Goal: Task Accomplishment & Management: Manage account settings

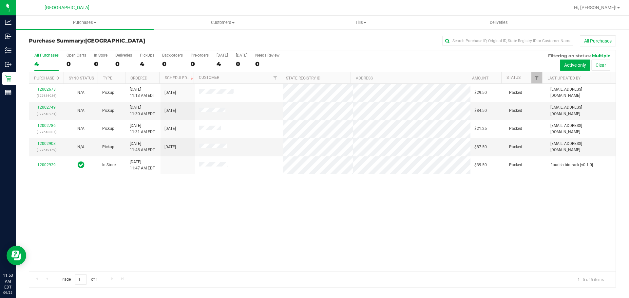
click at [91, 206] on div "12002673 (327636936) N/A Pickup 9/25/2025 11:13 AM EDT 9/25/2025 $29.50 Packed …" at bounding box center [322, 178] width 586 height 188
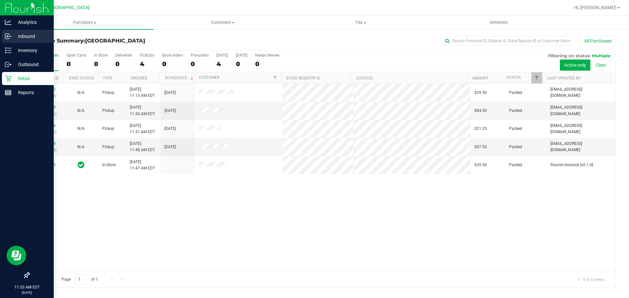
click at [10, 42] on div "Inbound" at bounding box center [28, 36] width 52 height 13
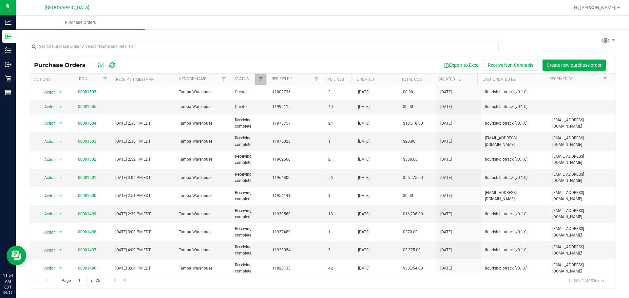
click at [392, 25] on ul "Purchase Orders" at bounding box center [330, 23] width 629 height 14
click at [194, 43] on input "text" at bounding box center [264, 47] width 470 height 10
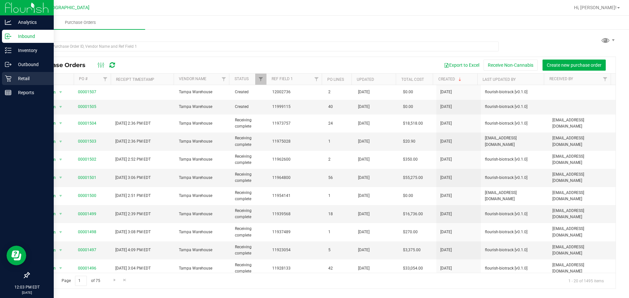
click at [8, 80] on icon at bounding box center [8, 78] width 7 height 7
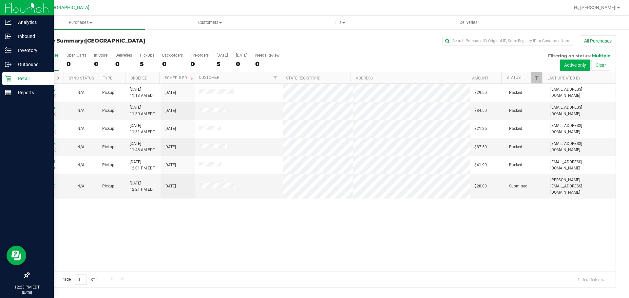
click at [119, 218] on div "12002673 (327636936) N/A Pickup 9/25/2025 11:13 AM EDT 9/25/2025 $29.50 Packed …" at bounding box center [322, 178] width 586 height 188
click at [45, 184] on link "12003143" at bounding box center [46, 186] width 18 height 5
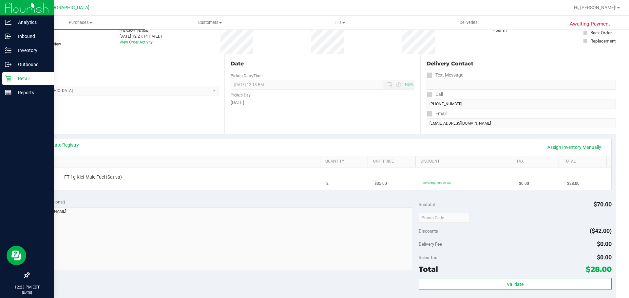
scroll to position [54, 0]
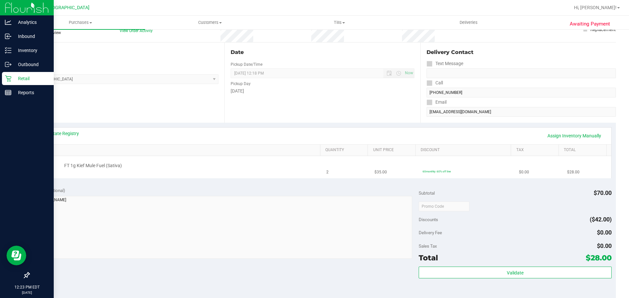
click at [374, 173] on span "$35.00" at bounding box center [380, 172] width 12 height 6
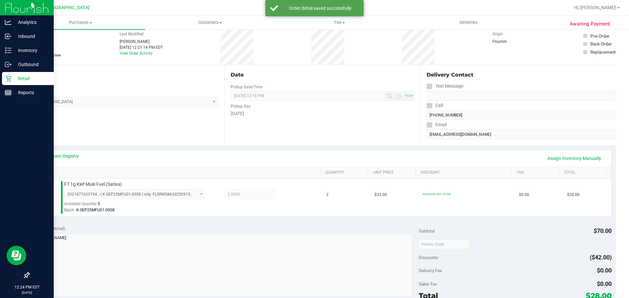
scroll to position [69, 0]
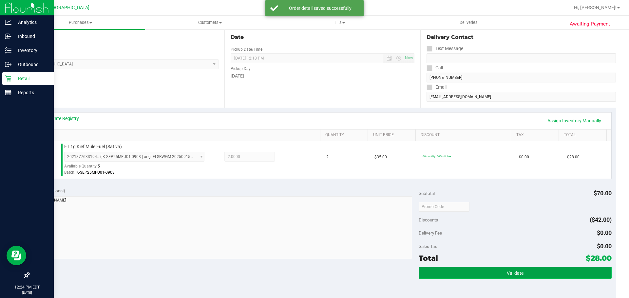
click at [531, 278] on button "Validate" at bounding box center [515, 273] width 193 height 12
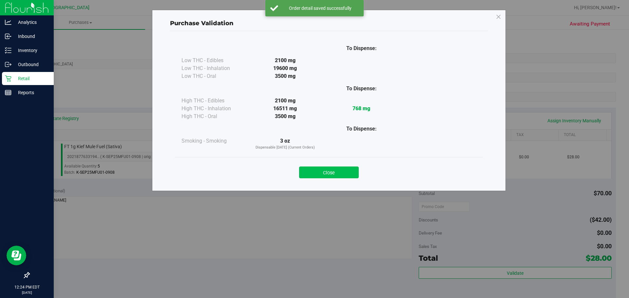
click at [329, 168] on button "Close" at bounding box center [329, 173] width 60 height 12
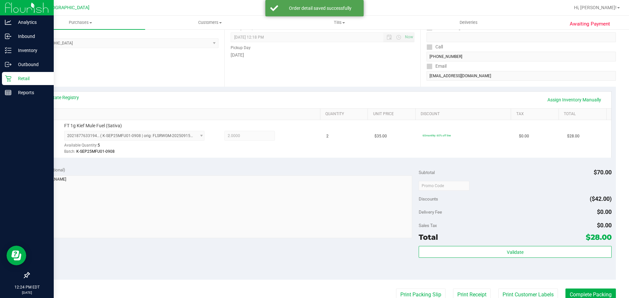
scroll to position [102, 0]
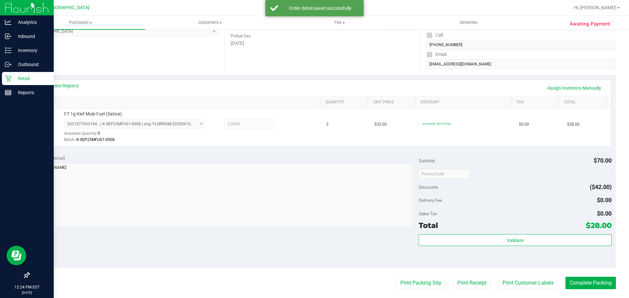
click at [430, 292] on purchase-details "Back Edit Purchase Cancel Purchase View Profile # 12003143 BioTrack ID: - Submi…" at bounding box center [322, 177] width 587 height 487
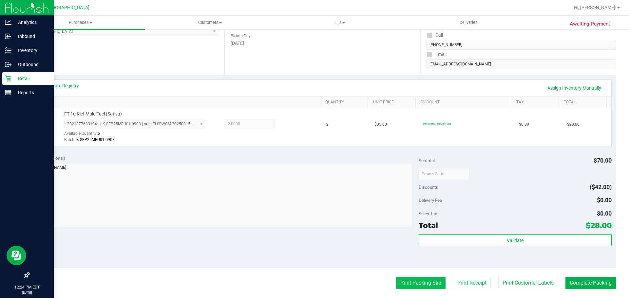
click at [431, 285] on button "Print Packing Slip" at bounding box center [420, 283] width 49 height 12
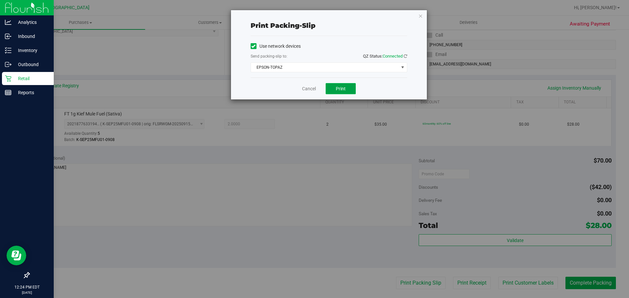
click at [333, 89] on button "Print" at bounding box center [341, 88] width 30 height 11
click at [307, 93] on div "Cancel Print" at bounding box center [329, 89] width 157 height 22
click at [307, 89] on link "Cancel" at bounding box center [309, 89] width 14 height 7
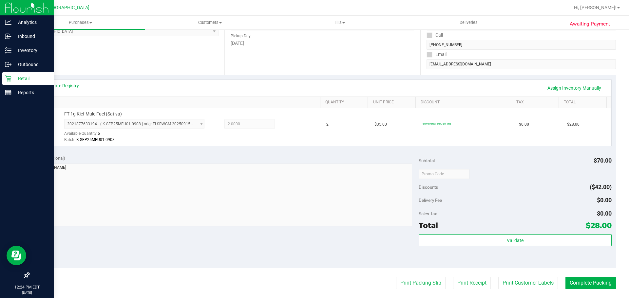
click at [489, 247] on div "Validate" at bounding box center [515, 249] width 193 height 29
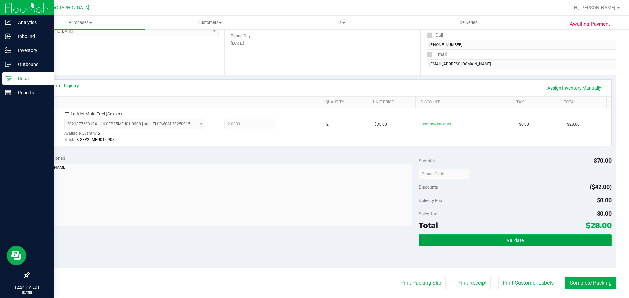
click at [491, 235] on button "Validate" at bounding box center [515, 241] width 193 height 12
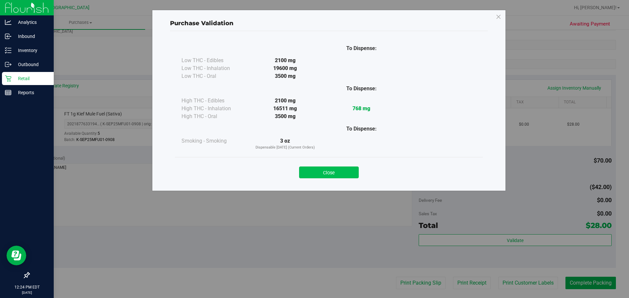
click at [334, 172] on button "Close" at bounding box center [329, 173] width 60 height 12
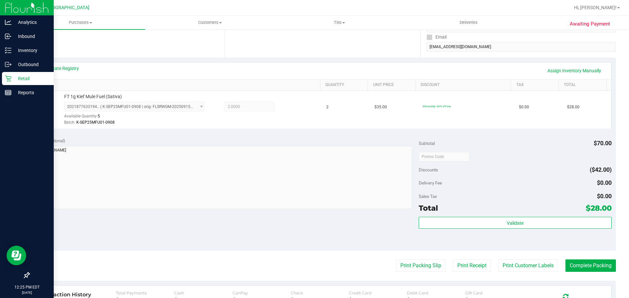
scroll to position [134, 0]
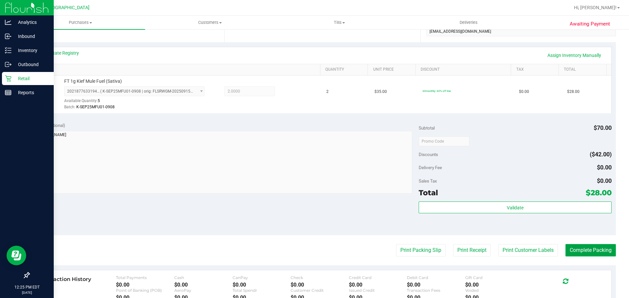
click at [599, 249] on button "Complete Packing" at bounding box center [590, 250] width 50 height 12
click at [564, 170] on div "Delivery Fee $0.00" at bounding box center [515, 168] width 193 height 12
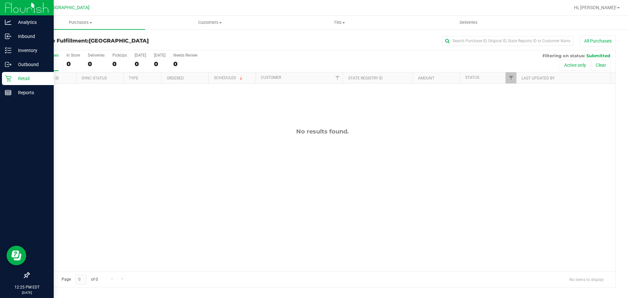
click at [335, 127] on div "No results found." at bounding box center [322, 200] width 586 height 232
click at [2, 39] on div "Inbound" at bounding box center [28, 36] width 52 height 13
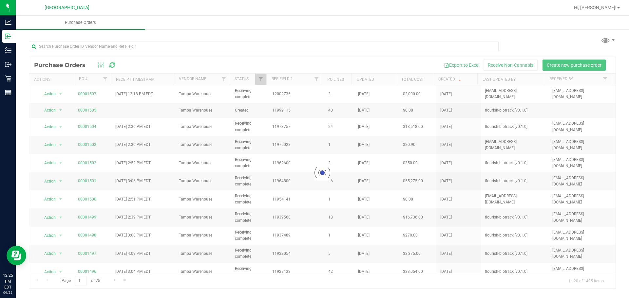
click at [349, 68] on div "Export to Excel Receive Non-Cannabis Create new purchase order" at bounding box center [366, 65] width 488 height 11
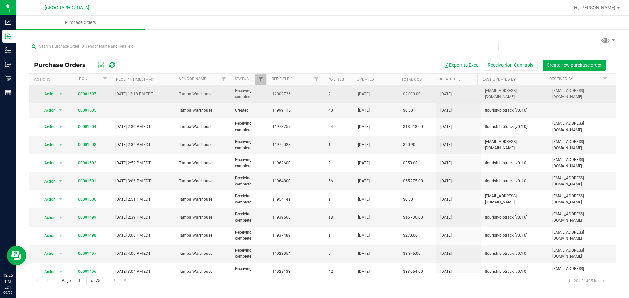
click at [92, 93] on link "00001507" at bounding box center [87, 94] width 18 height 5
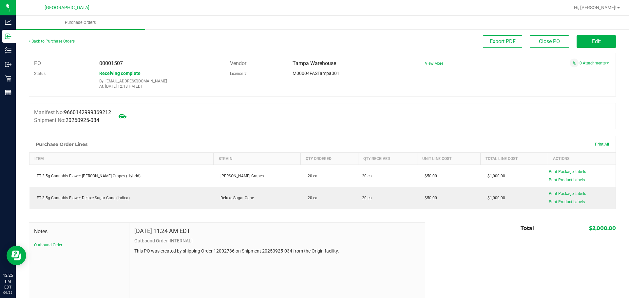
click at [127, 74] on span "Receiving complete" at bounding box center [119, 73] width 41 height 5
click at [425, 61] on span "View More" at bounding box center [434, 64] width 18 height 10
click at [426, 65] on span "View More" at bounding box center [434, 63] width 18 height 5
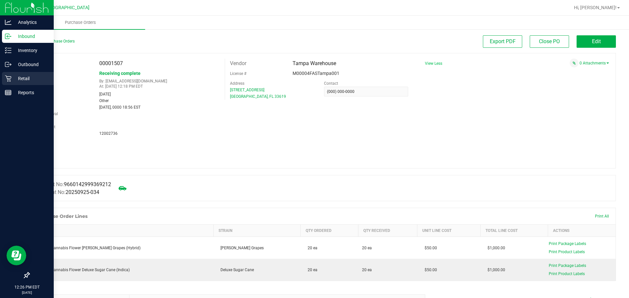
click at [21, 74] on div "Retail" at bounding box center [28, 78] width 52 height 13
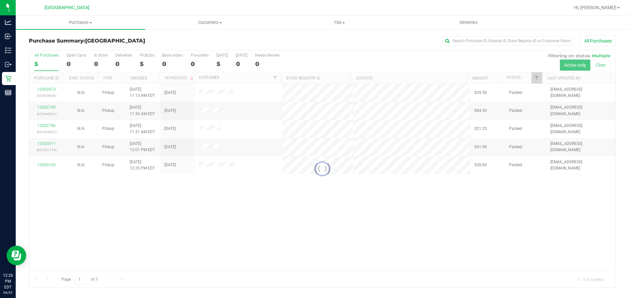
click at [460, 229] on div at bounding box center [322, 168] width 586 height 237
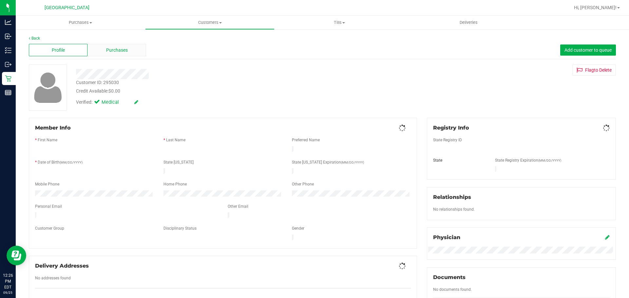
click at [115, 50] on span "Purchases" at bounding box center [117, 50] width 22 height 7
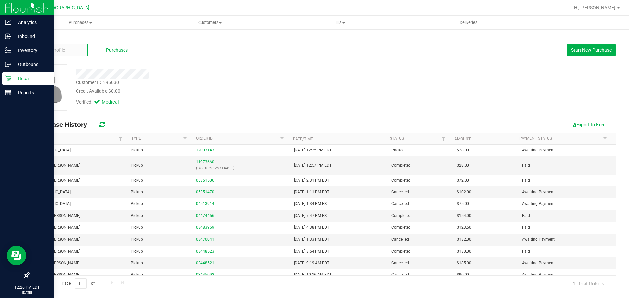
click at [10, 83] on div "Retail" at bounding box center [28, 78] width 52 height 13
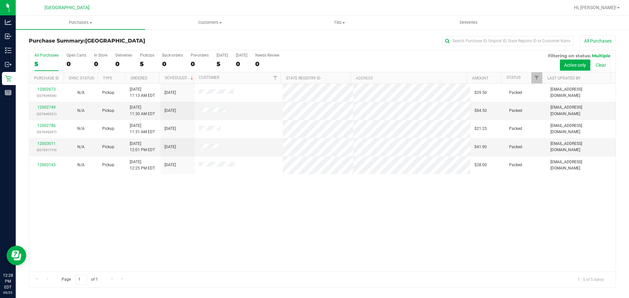
click at [551, 215] on div "12002673 (327636936) N/A Pickup 9/25/2025 11:13 AM EDT 9/25/2025 $29.50 Packed …" at bounding box center [322, 178] width 586 height 188
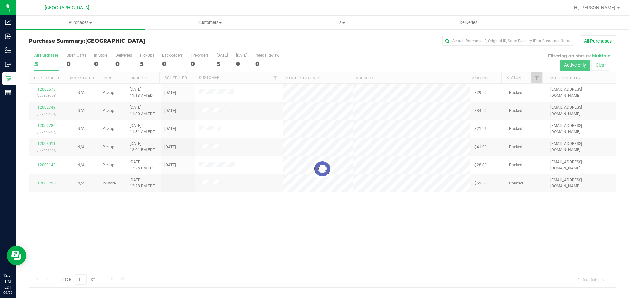
click at [334, 219] on div at bounding box center [322, 168] width 586 height 237
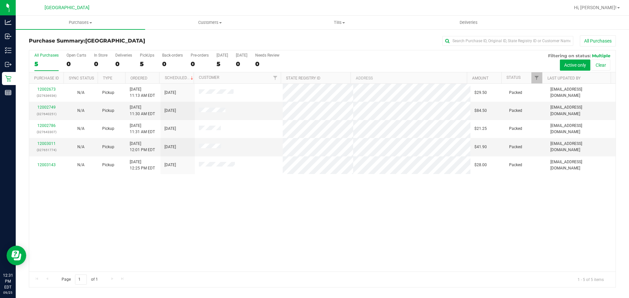
click at [444, 216] on div "12002673 (327636936) N/A Pickup 9/25/2025 11:13 AM EDT 9/25/2025 $29.50 Packed …" at bounding box center [322, 178] width 586 height 188
click at [59, 25] on span "Purchases" at bounding box center [80, 23] width 129 height 6
click at [71, 40] on span "Summary of purchases" at bounding box center [49, 40] width 67 height 6
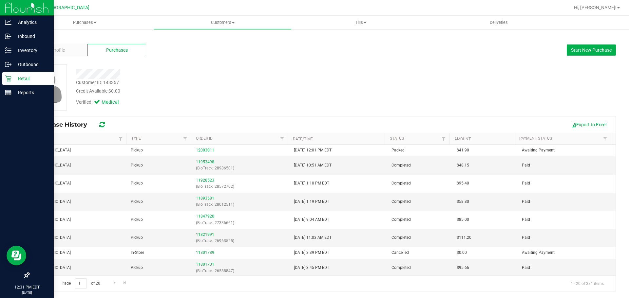
click at [15, 73] on div "Retail" at bounding box center [28, 78] width 52 height 13
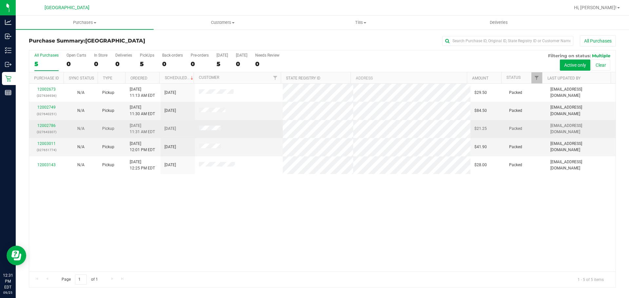
click at [144, 130] on span "9/25/2025 11:31 AM EDT" at bounding box center [142, 129] width 25 height 12
click at [51, 126] on link "12002786" at bounding box center [46, 126] width 18 height 5
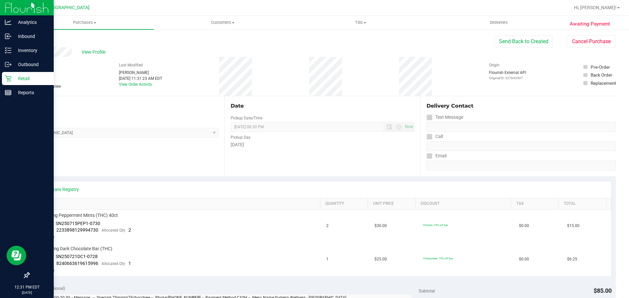
click at [5, 74] on div "Retail" at bounding box center [28, 78] width 52 height 13
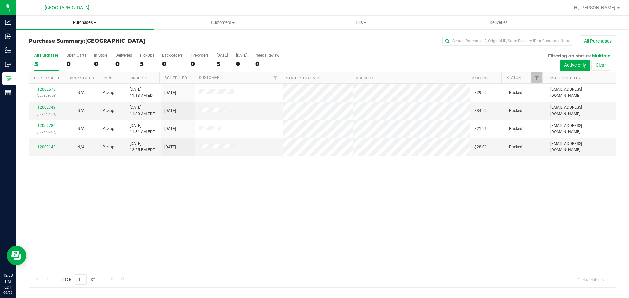
click at [114, 18] on uib-tab-heading "Purchases Summary of purchases Fulfillment All purchases" at bounding box center [85, 23] width 138 height 14
click at [88, 44] on li "Fulfillment" at bounding box center [85, 48] width 138 height 8
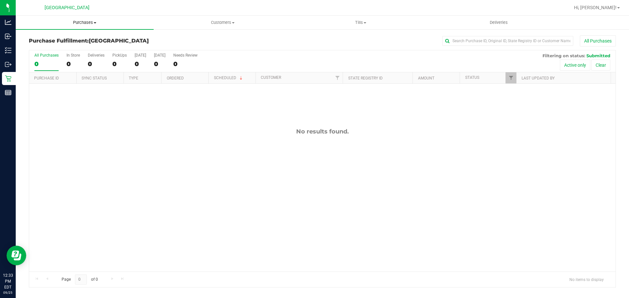
click at [87, 23] on span "Purchases" at bounding box center [85, 23] width 138 height 6
click at [89, 37] on li "Summary of purchases" at bounding box center [85, 40] width 138 height 8
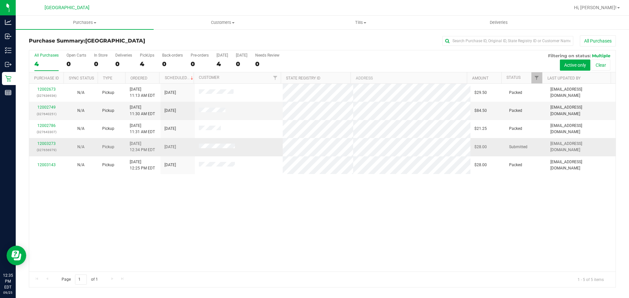
click at [49, 141] on div "12003273 (327656979)" at bounding box center [46, 147] width 27 height 12
click at [51, 142] on link "12003273" at bounding box center [46, 144] width 18 height 5
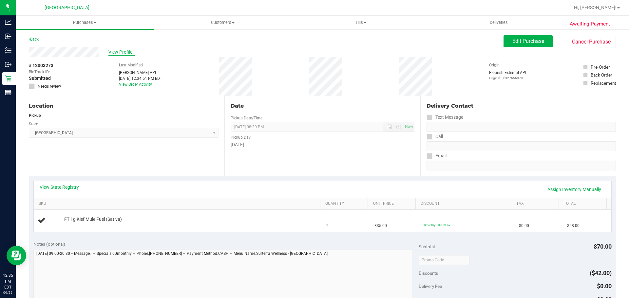
click at [123, 51] on span "View Profile" at bounding box center [121, 52] width 26 height 7
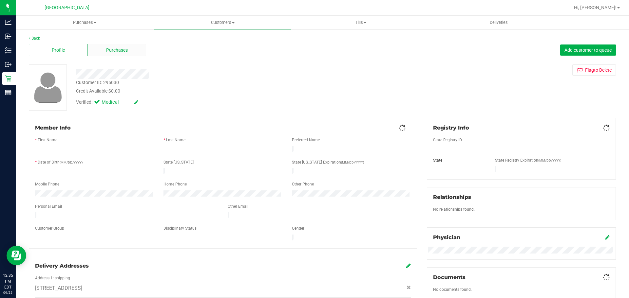
click at [123, 53] on span "Purchases" at bounding box center [117, 50] width 22 height 7
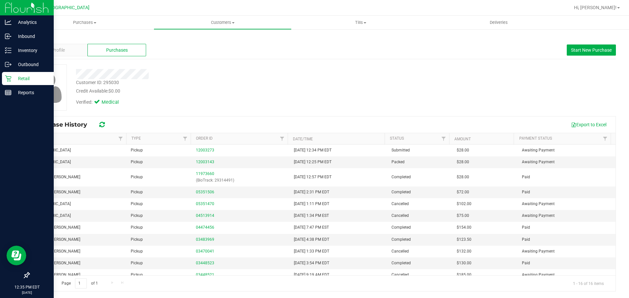
click at [4, 77] on div "Retail" at bounding box center [28, 78] width 52 height 13
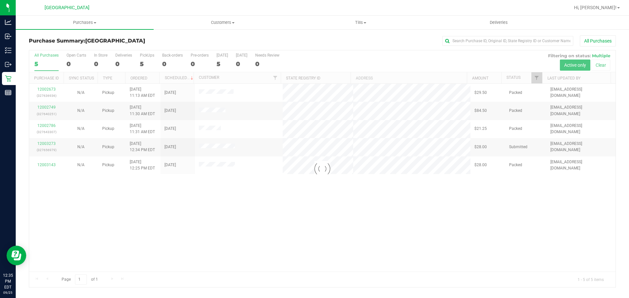
click at [432, 161] on div at bounding box center [322, 168] width 586 height 237
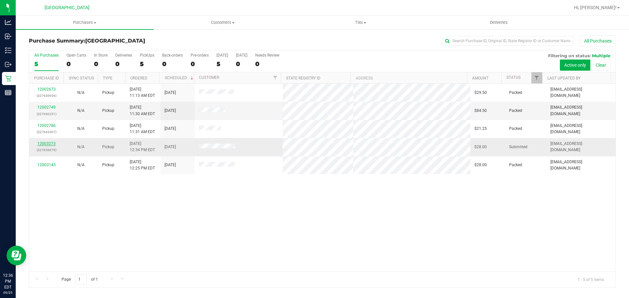
click at [50, 142] on link "12003273" at bounding box center [46, 144] width 18 height 5
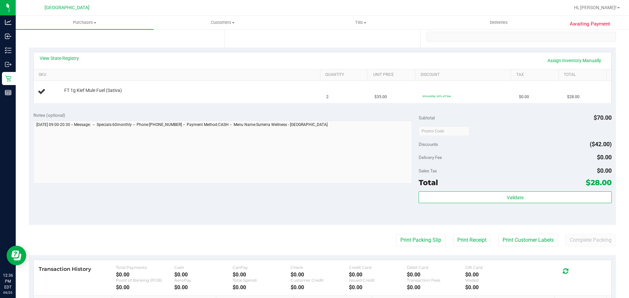
scroll to position [131, 0]
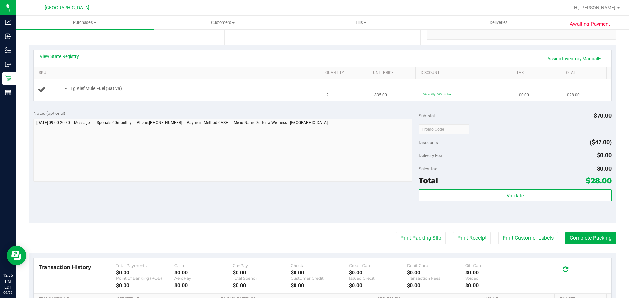
click at [332, 95] on td "2" at bounding box center [346, 90] width 48 height 22
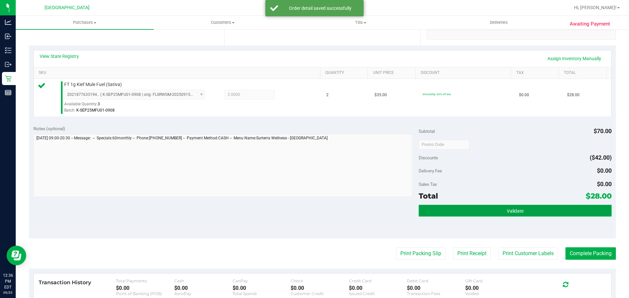
click at [494, 206] on button "Validate" at bounding box center [515, 211] width 193 height 12
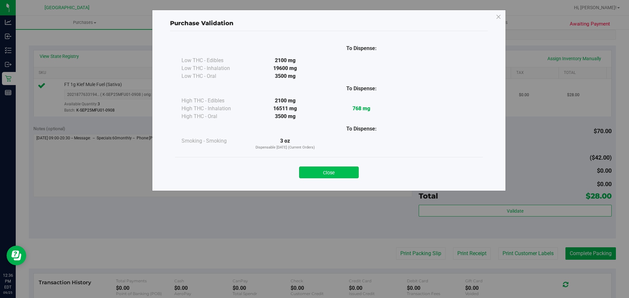
click at [343, 171] on button "Close" at bounding box center [329, 173] width 60 height 12
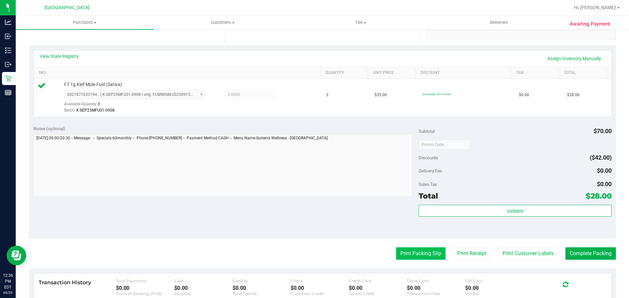
click at [403, 252] on button "Print Packing Slip" at bounding box center [420, 254] width 49 height 12
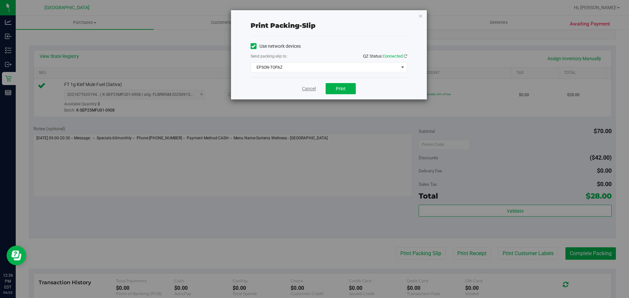
click at [315, 91] on link "Cancel" at bounding box center [309, 89] width 14 height 7
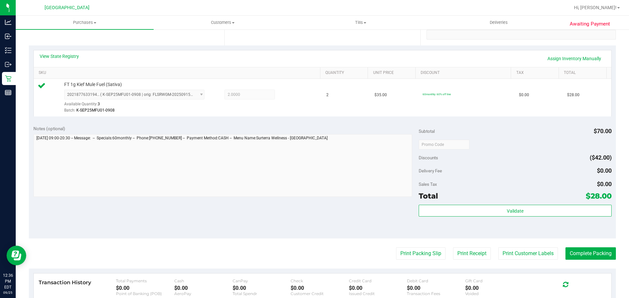
click at [464, 200] on div "Total $28.00" at bounding box center [515, 196] width 193 height 12
click at [465, 203] on div "Subtotal $70.00 Discounts ($42.00) Delivery Fee $0.00 Sales Tax $0.00 Total $28…" at bounding box center [515, 179] width 193 height 109
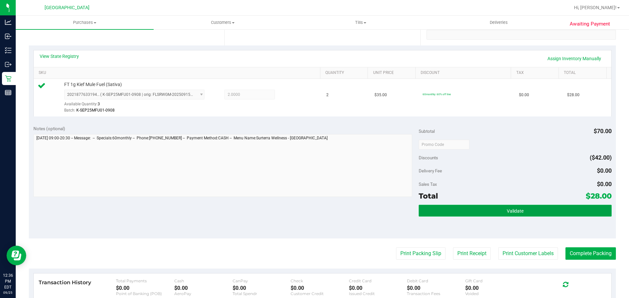
click at [465, 208] on button "Validate" at bounding box center [515, 211] width 193 height 12
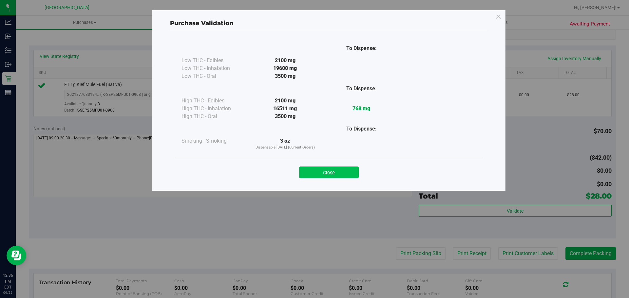
click at [345, 172] on button "Close" at bounding box center [329, 173] width 60 height 12
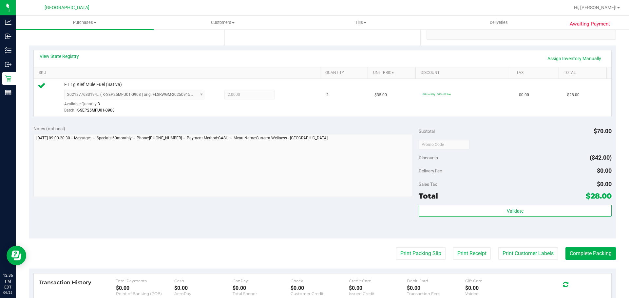
click at [396, 261] on purchase-details "Back Edit Purchase Cancel Purchase View Profile # 12003273 BioTrack ID: - Submi…" at bounding box center [322, 147] width 587 height 487
click at [396, 260] on button "Print Packing Slip" at bounding box center [420, 254] width 49 height 12
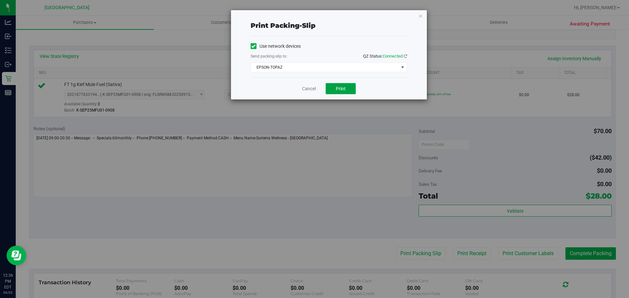
click at [340, 87] on span "Print" at bounding box center [341, 88] width 10 height 5
drag, startPoint x: 340, startPoint y: 87, endPoint x: 325, endPoint y: 87, distance: 15.7
drag, startPoint x: 325, startPoint y: 87, endPoint x: 310, endPoint y: 87, distance: 15.1
click at [310, 87] on link "Cancel" at bounding box center [309, 89] width 14 height 7
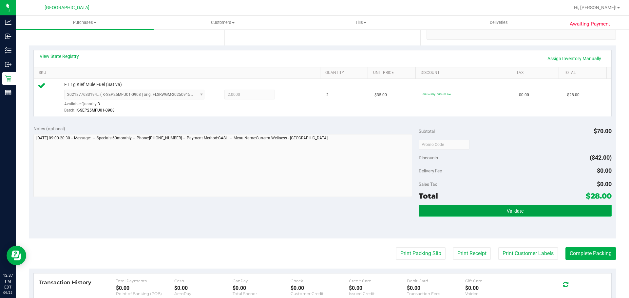
click at [521, 210] on button "Validate" at bounding box center [515, 211] width 193 height 12
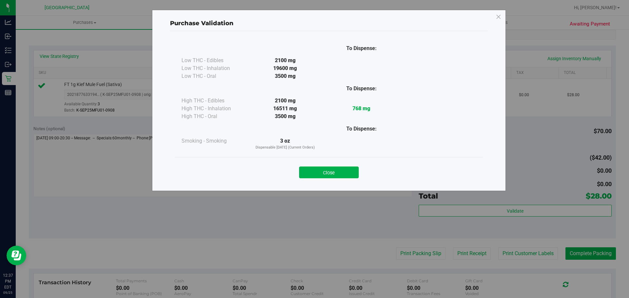
click at [357, 168] on button "Close" at bounding box center [329, 173] width 60 height 12
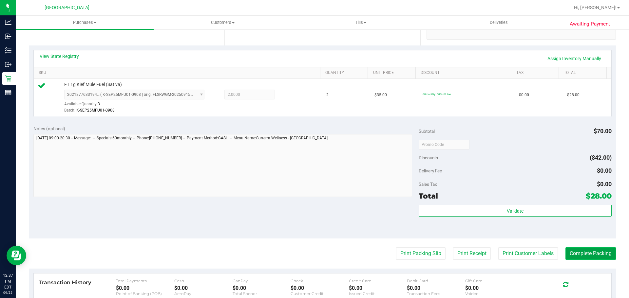
click at [571, 258] on button "Complete Packing" at bounding box center [590, 254] width 50 height 12
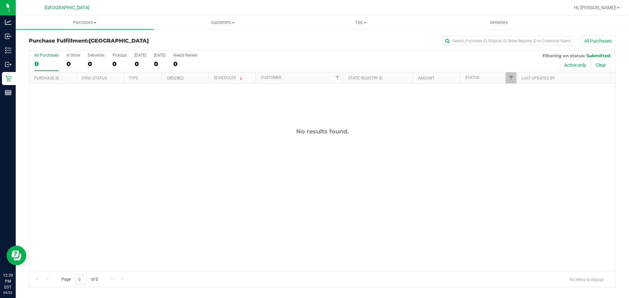
click at [519, 170] on div "No results found." at bounding box center [322, 200] width 586 height 232
click at [95, 23] on span at bounding box center [95, 22] width 3 height 1
click at [100, 37] on li "Summary of purchases" at bounding box center [85, 40] width 138 height 8
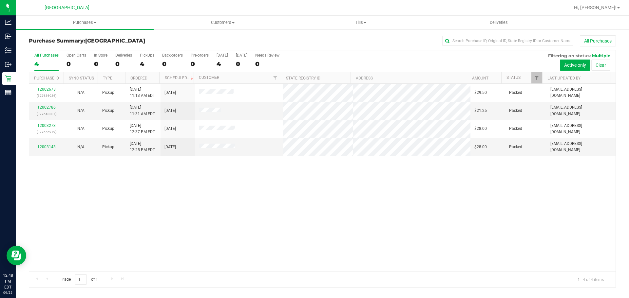
click at [482, 205] on div "12002673 (327636936) N/A Pickup 9/25/2025 11:13 AM EDT 9/25/2025 $29.50 Packed …" at bounding box center [322, 178] width 586 height 188
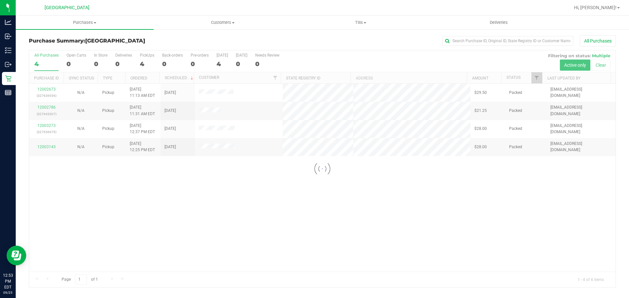
click at [301, 121] on div at bounding box center [322, 168] width 586 height 237
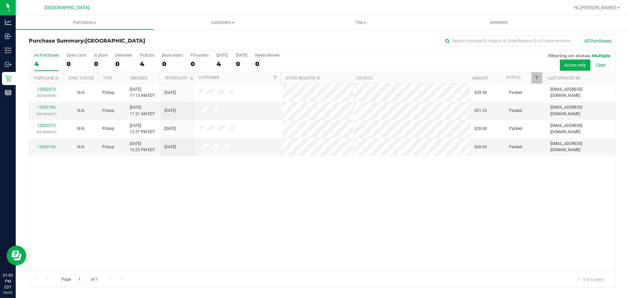
click at [103, 28] on uib-tab-heading "Purchases Summary of purchases Fulfillment All purchases" at bounding box center [85, 23] width 138 height 14
click at [109, 38] on li "Summary of purchases" at bounding box center [85, 40] width 138 height 8
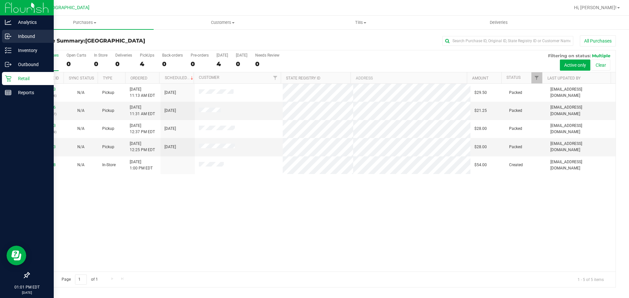
click at [7, 37] on icon at bounding box center [7, 36] width 1 height 1
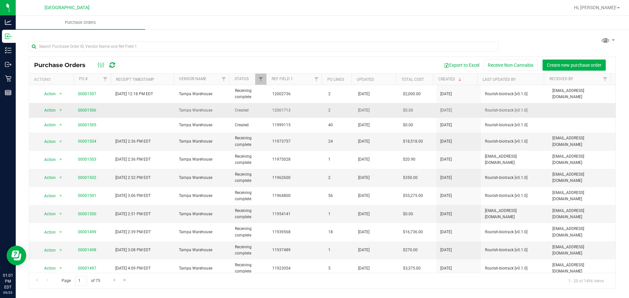
click at [125, 113] on td at bounding box center [143, 110] width 64 height 15
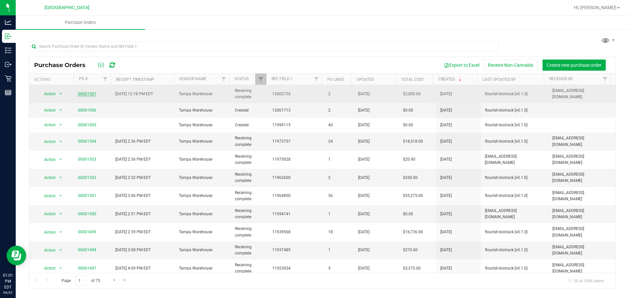
click at [88, 96] on link "00001507" at bounding box center [87, 94] width 18 height 5
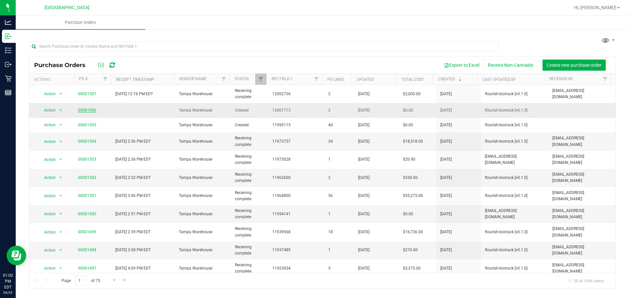
click at [86, 109] on link "00001506" at bounding box center [87, 110] width 18 height 5
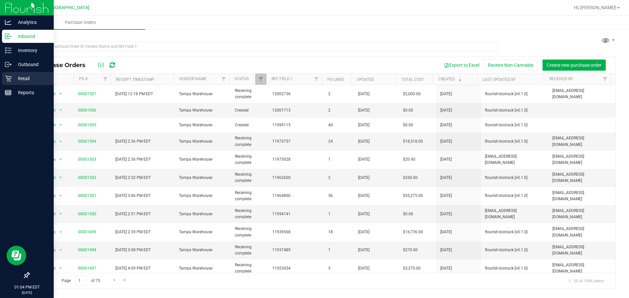
click at [15, 79] on p "Retail" at bounding box center [30, 79] width 39 height 8
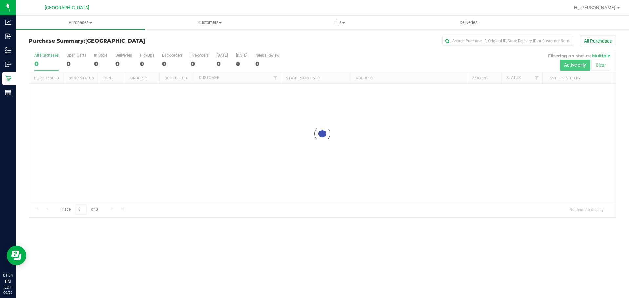
click at [101, 159] on div at bounding box center [322, 133] width 586 height 167
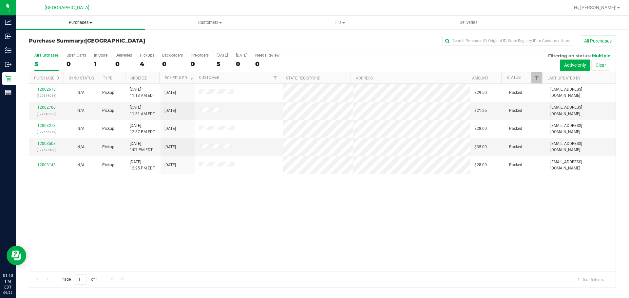
click at [86, 24] on span "Purchases" at bounding box center [80, 23] width 129 height 6
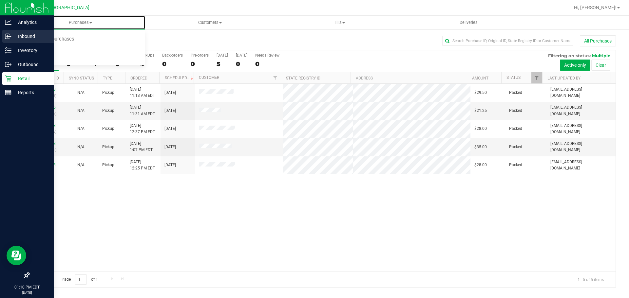
click at [11, 36] on circle at bounding box center [10, 36] width 1 height 1
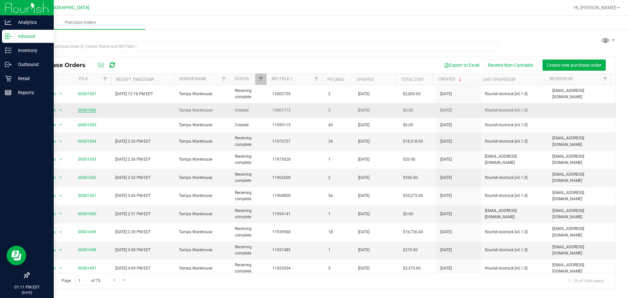
click at [90, 111] on link "00001506" at bounding box center [87, 110] width 18 height 5
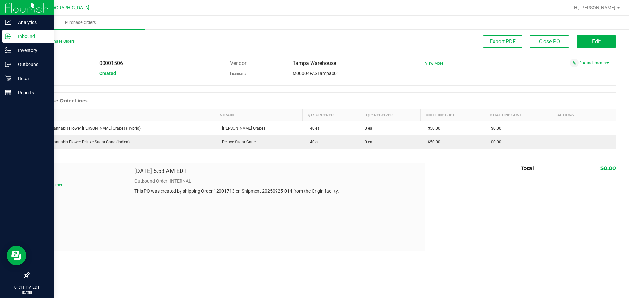
click at [1, 83] on link "Retail" at bounding box center [27, 79] width 54 height 14
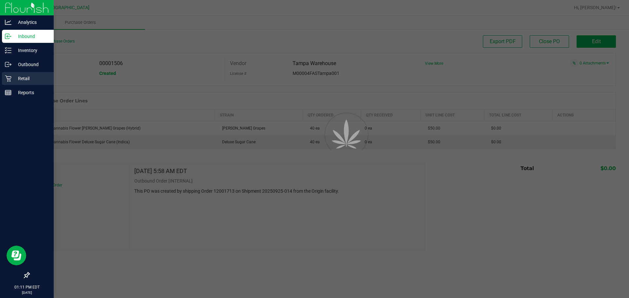
click at [8, 81] on icon at bounding box center [8, 79] width 6 height 6
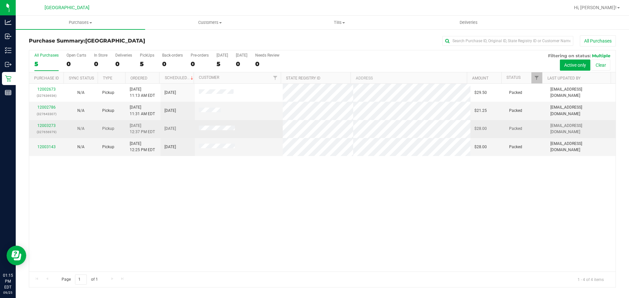
drag, startPoint x: 409, startPoint y: 218, endPoint x: 185, endPoint y: 133, distance: 239.4
click at [407, 219] on div "12002673 (327636936) N/A Pickup 9/25/2025 11:13 AM EDT 9/25/2025 $29.50 Packed …" at bounding box center [322, 178] width 586 height 188
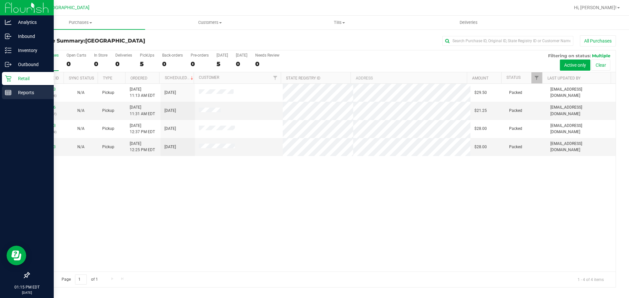
drag, startPoint x: 7, startPoint y: 99, endPoint x: 9, endPoint y: 96, distance: 3.5
click at [7, 99] on div "Reports" at bounding box center [28, 92] width 52 height 13
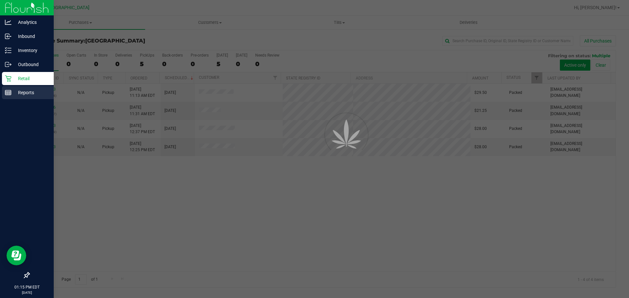
click at [10, 92] on icon at bounding box center [8, 92] width 7 height 7
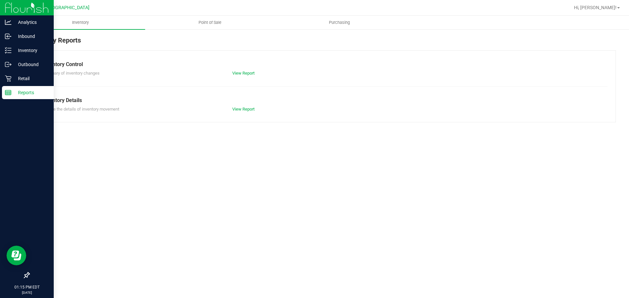
click at [199, 22] on span "Point of Sale" at bounding box center [210, 23] width 41 height 6
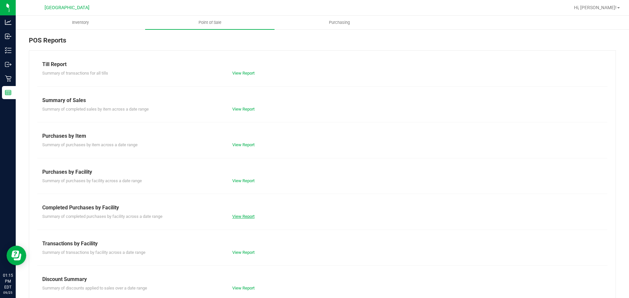
click at [241, 215] on link "View Report" at bounding box center [243, 216] width 22 height 5
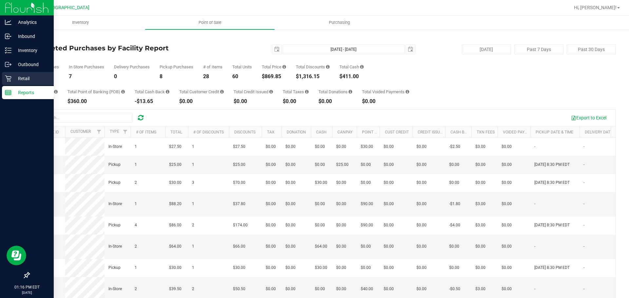
click at [1, 83] on link "Retail" at bounding box center [27, 79] width 54 height 14
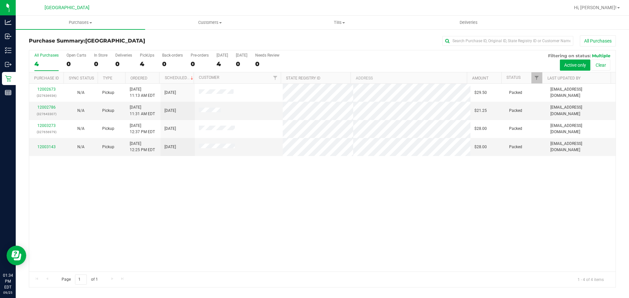
click at [546, 215] on div "12002673 (327636936) N/A Pickup 9/25/2025 11:13 AM EDT 9/25/2025 $29.50 Packed …" at bounding box center [322, 178] width 586 height 188
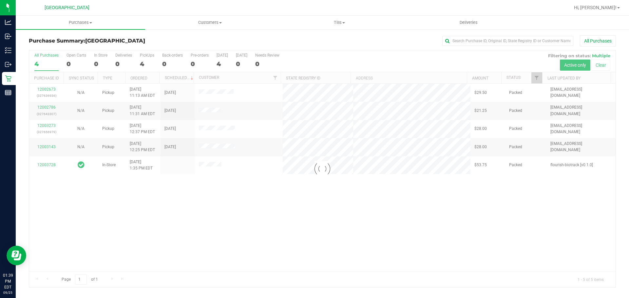
click at [414, 110] on div at bounding box center [322, 168] width 586 height 237
click at [382, 105] on div at bounding box center [322, 168] width 586 height 237
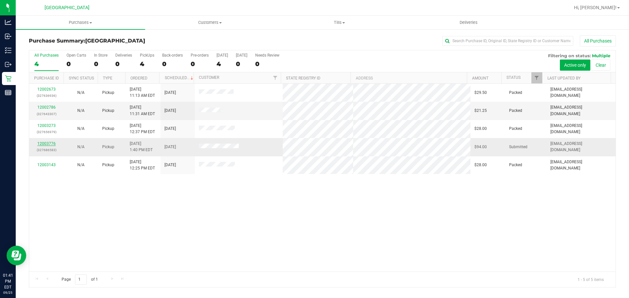
click at [49, 144] on link "12003776" at bounding box center [46, 144] width 18 height 5
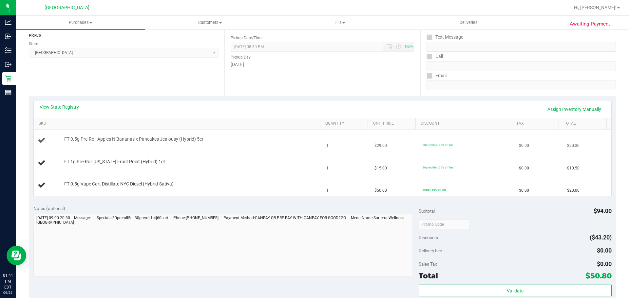
scroll to position [164, 0]
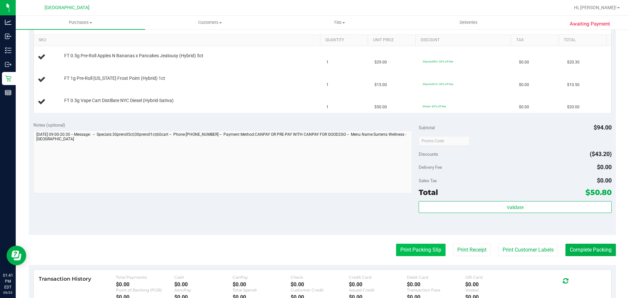
click at [436, 246] on button "Print Packing Slip" at bounding box center [420, 250] width 49 height 12
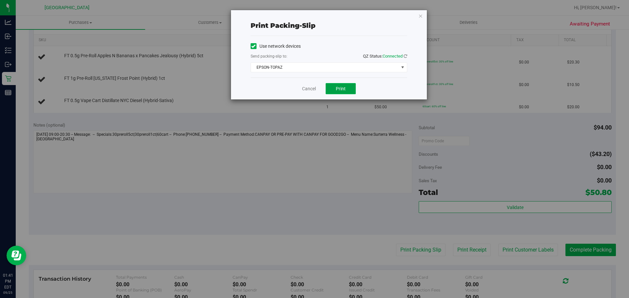
click at [344, 90] on span "Print" at bounding box center [341, 88] width 10 height 5
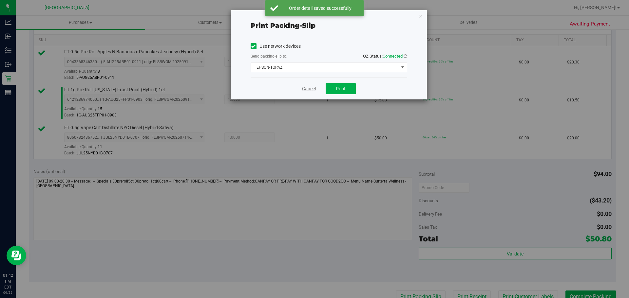
click at [307, 87] on link "Cancel" at bounding box center [309, 89] width 14 height 7
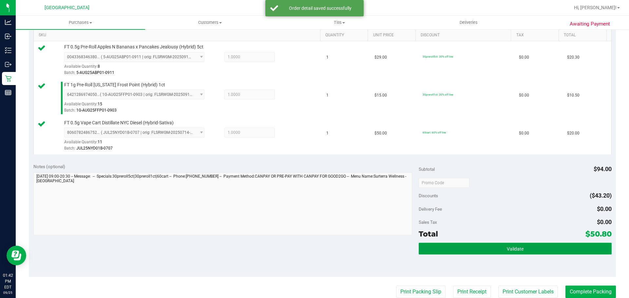
click at [467, 247] on button "Validate" at bounding box center [515, 249] width 193 height 12
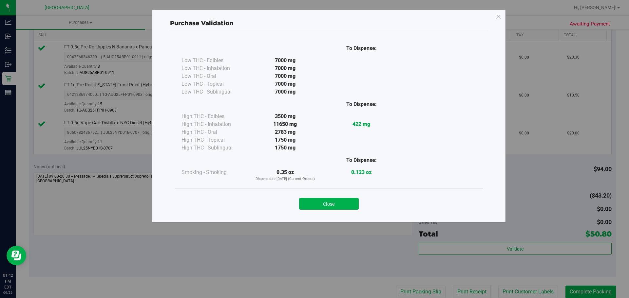
click at [340, 211] on div "Close" at bounding box center [329, 202] width 308 height 27
click at [340, 207] on button "Close" at bounding box center [329, 204] width 60 height 12
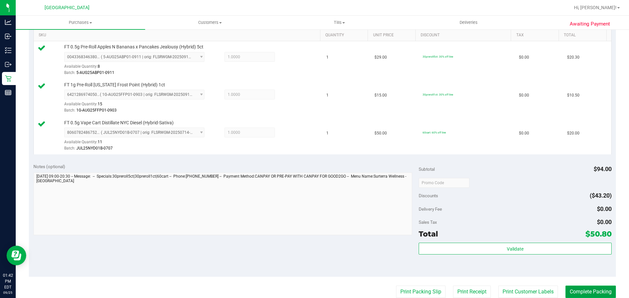
click at [573, 293] on button "Complete Packing" at bounding box center [590, 292] width 50 height 12
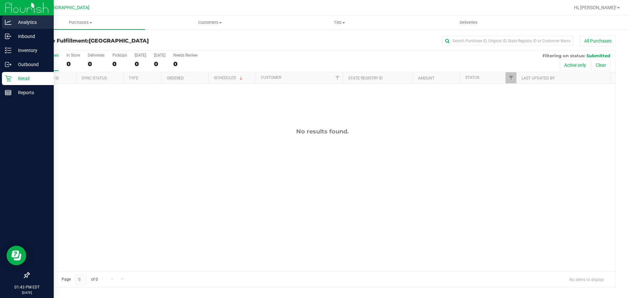
click at [12, 29] on link "Analytics" at bounding box center [27, 23] width 54 height 14
click at [12, 40] on div "Inbound" at bounding box center [28, 36] width 52 height 13
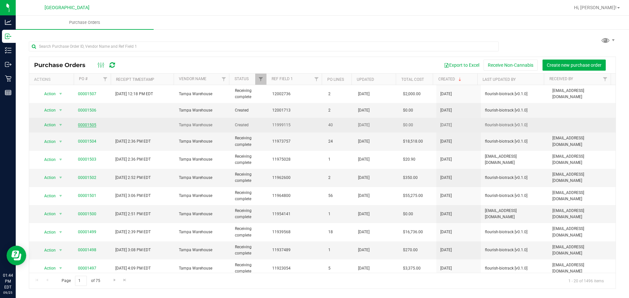
click at [88, 124] on link "00001505" at bounding box center [87, 125] width 18 height 5
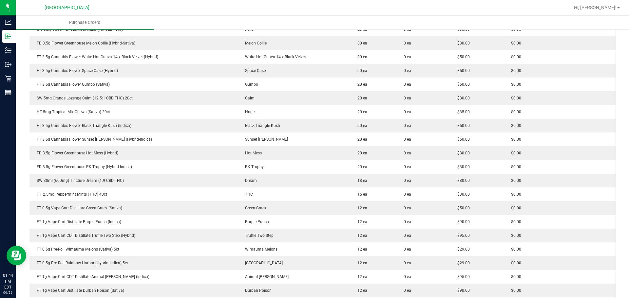
scroll to position [89, 0]
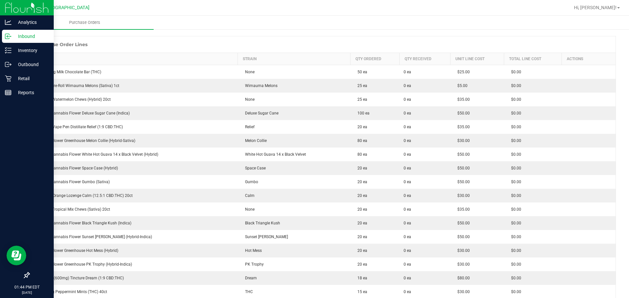
click at [4, 42] on div "Inbound" at bounding box center [28, 36] width 52 height 13
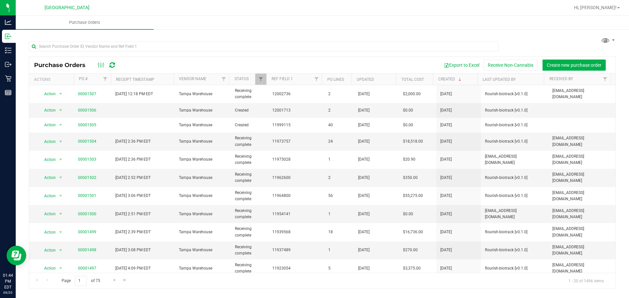
click at [240, 62] on div "Export to Excel Receive Non-Cannabis Create new purchase order" at bounding box center [366, 65] width 488 height 11
click at [219, 57] on div "Purchase Orders Export to Excel Receive Non-Cannabis Create new purchase order" at bounding box center [322, 65] width 586 height 16
click at [517, 34] on div "Purchase Orders Export to Excel Receive Non-Cannabis Create new purchase order …" at bounding box center [322, 162] width 613 height 267
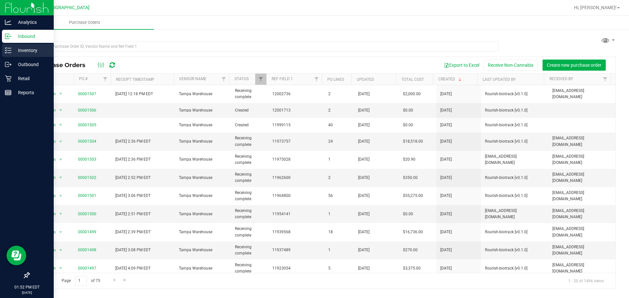
click at [13, 46] on div "Inventory" at bounding box center [28, 50] width 52 height 13
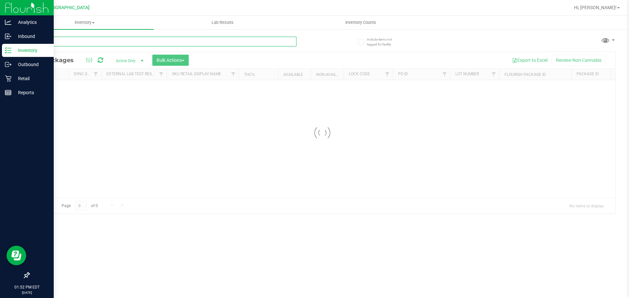
click at [129, 39] on input "text" at bounding box center [163, 42] width 268 height 10
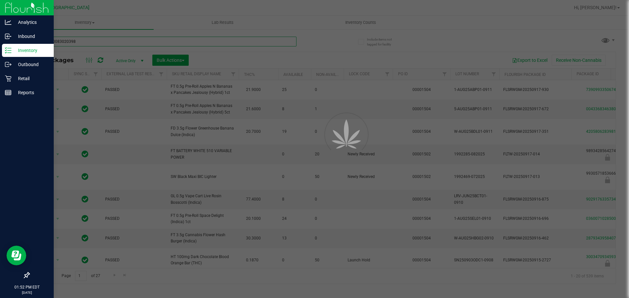
type input "0012670083020398"
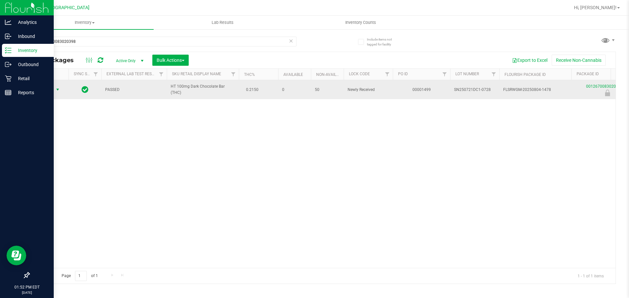
click at [48, 91] on span "Action" at bounding box center [45, 89] width 18 height 9
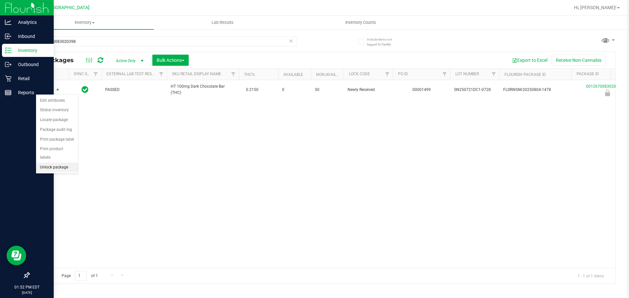
click at [55, 163] on li "Unlock package" at bounding box center [57, 168] width 42 height 10
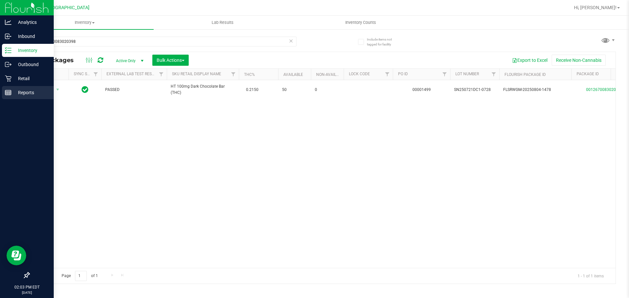
click at [14, 92] on p "Reports" at bounding box center [30, 93] width 39 height 8
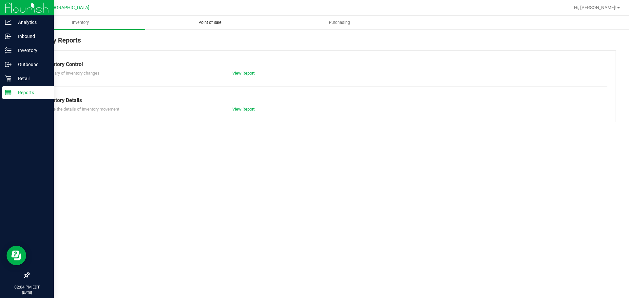
click at [199, 23] on span "Point of Sale" at bounding box center [210, 23] width 41 height 6
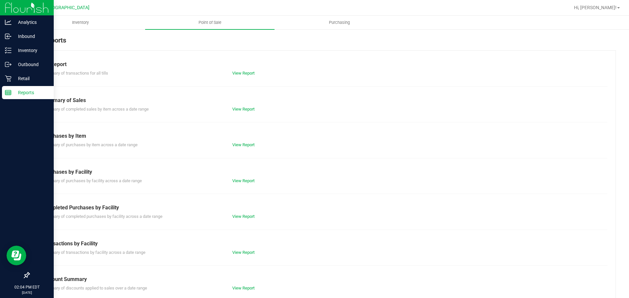
click at [234, 212] on div "Completed Purchases by Facility" at bounding box center [322, 208] width 560 height 8
click at [236, 215] on link "View Report" at bounding box center [243, 216] width 22 height 5
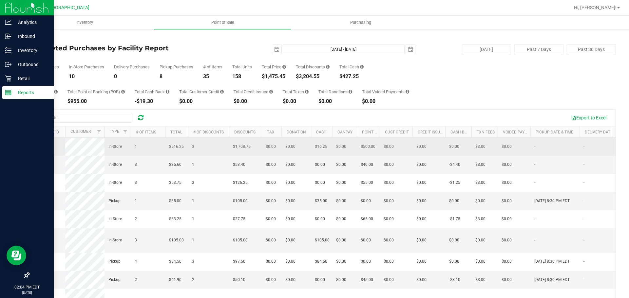
click at [46, 149] on span "12003850" at bounding box center [42, 146] width 18 height 5
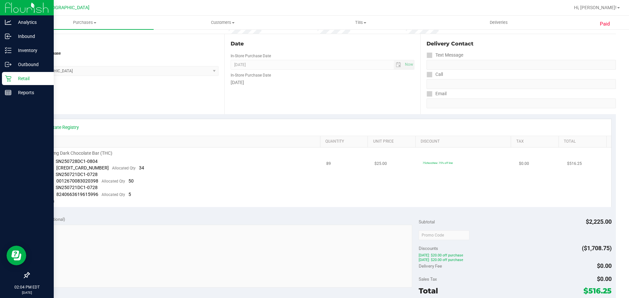
scroll to position [66, 0]
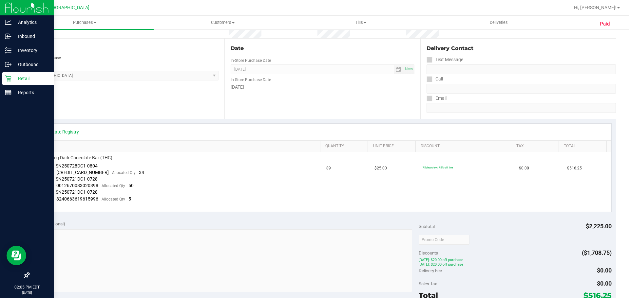
click at [12, 83] on div "Retail" at bounding box center [28, 78] width 52 height 13
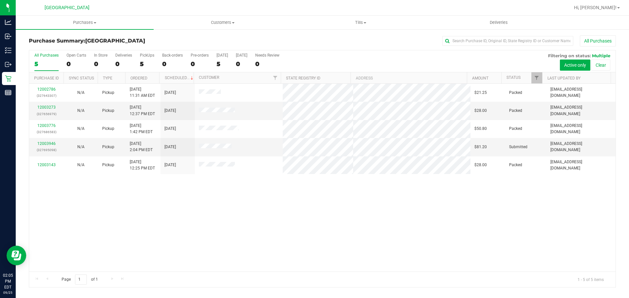
click at [339, 209] on div "12002786 (327643307) N/A Pickup [DATE] 11:31 AM EDT 9/25/2025 $21.25 Packed [EM…" at bounding box center [322, 178] width 586 height 188
click at [424, 263] on div "12002786 (327643307) N/A Pickup [DATE] 11:31 AM EDT 9/25/2025 $21.25 Packed [EM…" at bounding box center [322, 178] width 586 height 188
click at [51, 144] on link "12003946" at bounding box center [46, 144] width 18 height 5
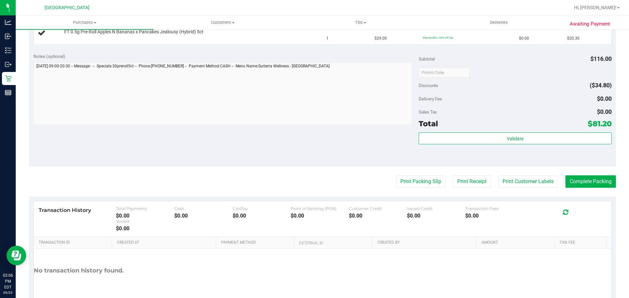
scroll to position [289, 0]
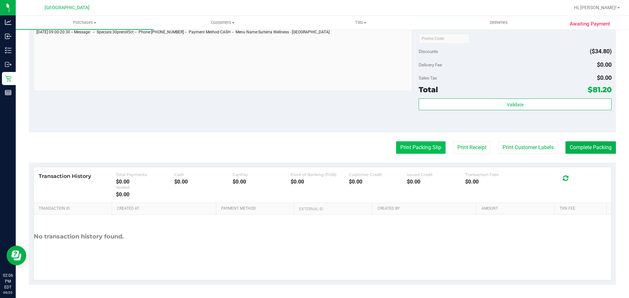
click at [420, 152] on button "Print Packing Slip" at bounding box center [420, 148] width 49 height 12
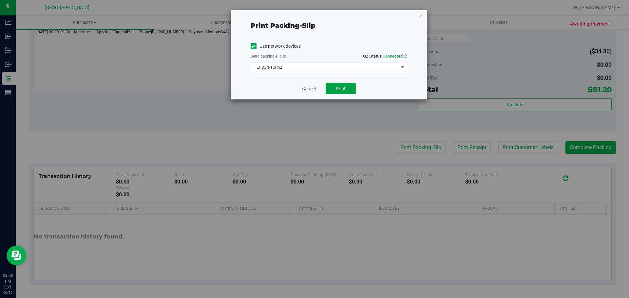
click at [330, 93] on button "Print" at bounding box center [341, 88] width 30 height 11
click at [308, 91] on link "Cancel" at bounding box center [309, 89] width 14 height 7
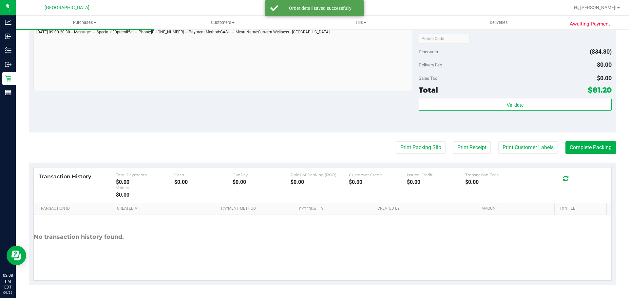
click at [306, 94] on div "Notes (optional) Subtotal $116.00 Discounts ($34.80) Delivery Fee $0.00 Sales T…" at bounding box center [322, 74] width 587 height 118
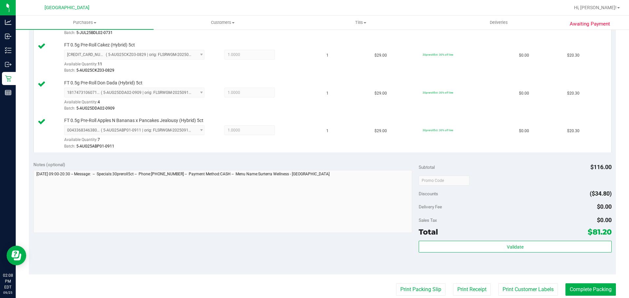
scroll to position [285, 0]
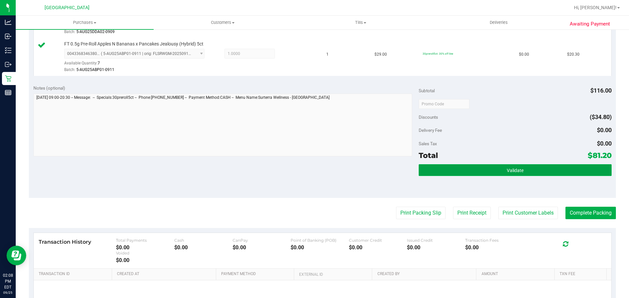
click at [480, 173] on button "Validate" at bounding box center [515, 170] width 193 height 12
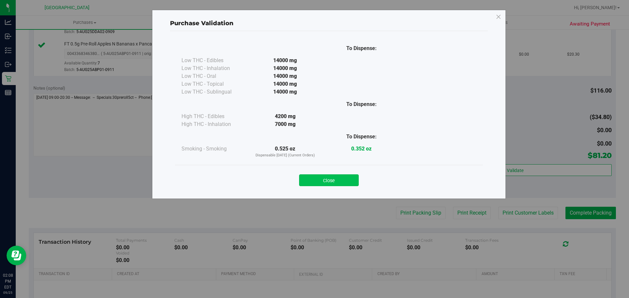
click at [328, 178] on button "Close" at bounding box center [329, 181] width 60 height 12
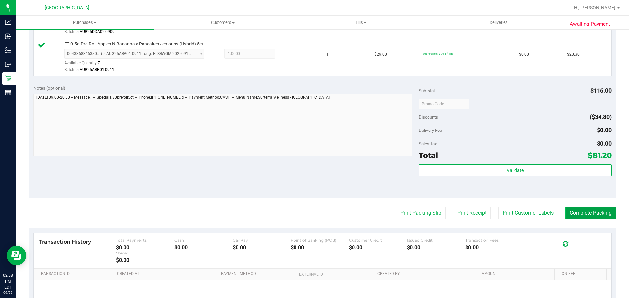
click at [581, 211] on button "Complete Packing" at bounding box center [590, 213] width 50 height 12
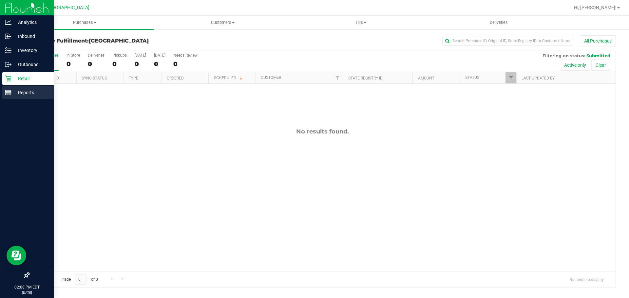
click at [13, 87] on div "Reports" at bounding box center [28, 92] width 52 height 13
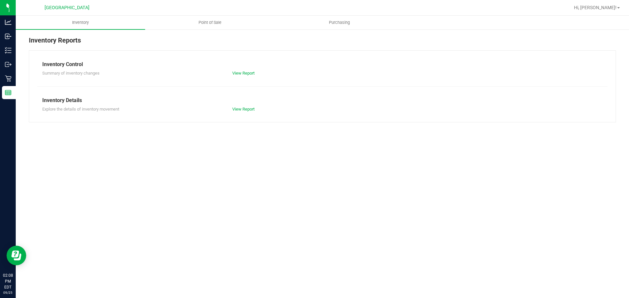
click at [218, 15] on nav "South Tampa WC Hi, [PERSON_NAME]!" at bounding box center [322, 8] width 613 height 16
click at [213, 21] on span "Point of Sale" at bounding box center [210, 23] width 41 height 6
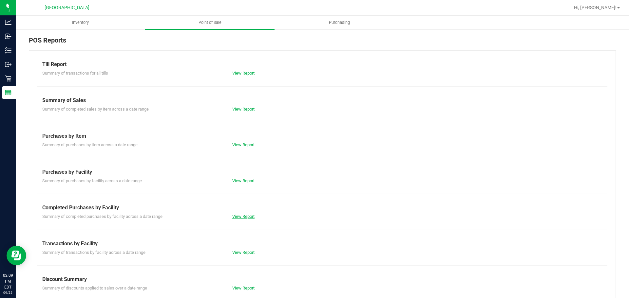
click at [239, 215] on link "View Report" at bounding box center [243, 216] width 22 height 5
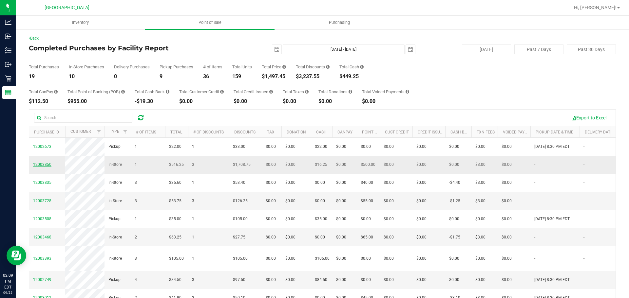
click at [47, 167] on span "12003850" at bounding box center [42, 165] width 18 height 5
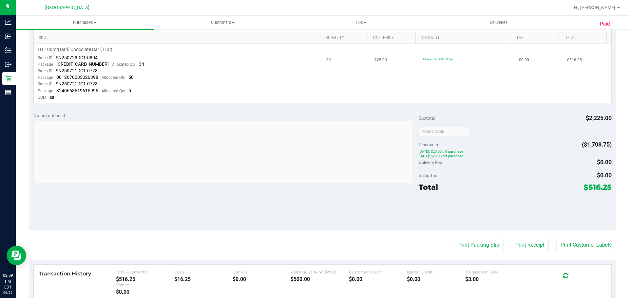
scroll to position [197, 0]
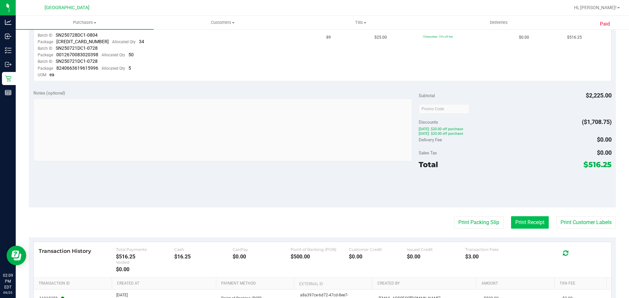
click at [511, 220] on button "Print Receipt" at bounding box center [530, 223] width 38 height 12
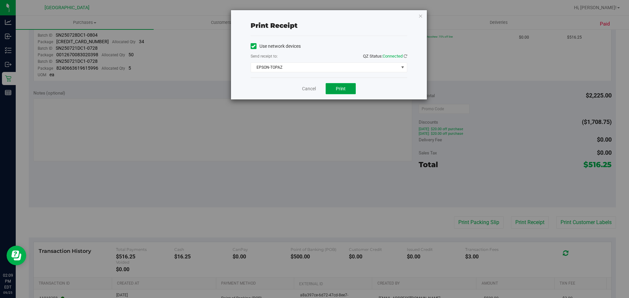
click at [337, 86] on span "Print" at bounding box center [341, 88] width 10 height 5
click at [307, 84] on div "Cancel Print" at bounding box center [329, 89] width 157 height 22
click at [308, 90] on link "Cancel" at bounding box center [309, 89] width 14 height 7
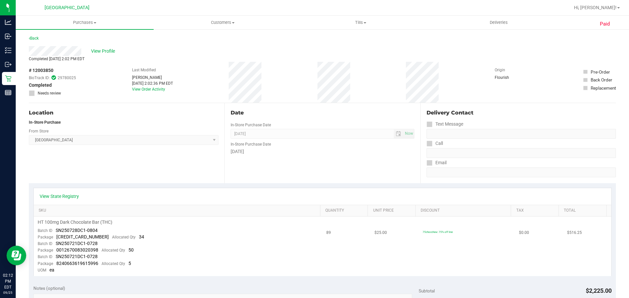
scroll to position [0, 0]
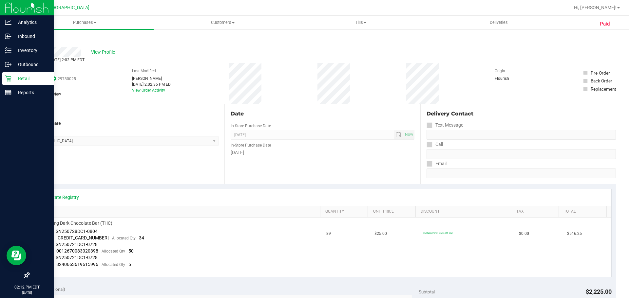
click at [5, 84] on div "Retail" at bounding box center [28, 78] width 52 height 13
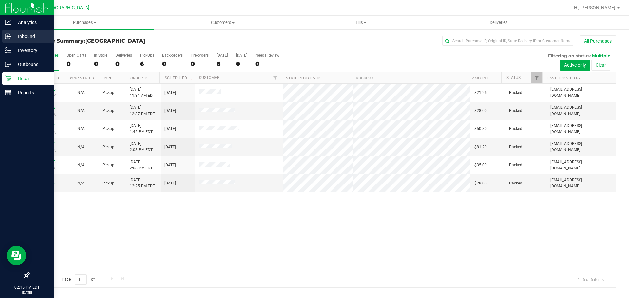
click at [6, 40] on div "Inbound" at bounding box center [28, 36] width 52 height 13
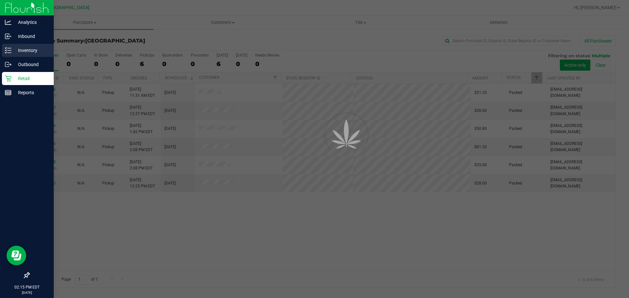
click at [10, 50] on icon at bounding box center [8, 50] width 7 height 7
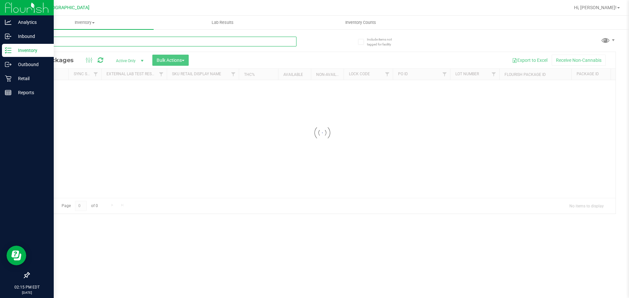
click at [78, 41] on input "text" at bounding box center [163, 42] width 268 height 10
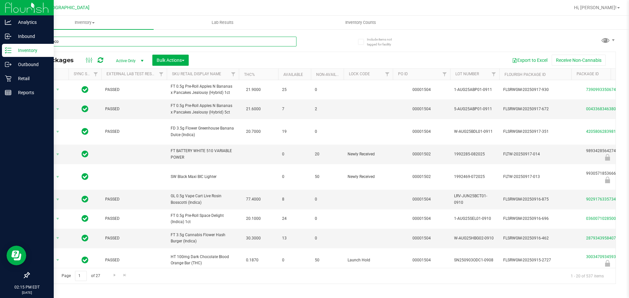
type input "dark choco"
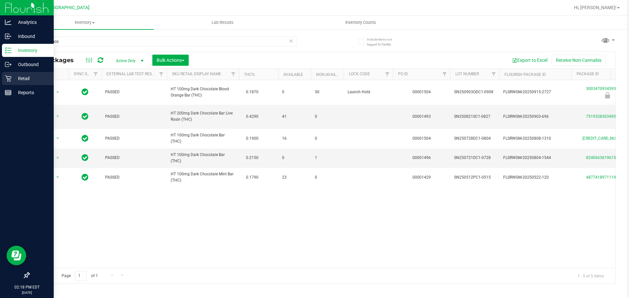
click at [21, 85] on div "Retail" at bounding box center [28, 78] width 52 height 13
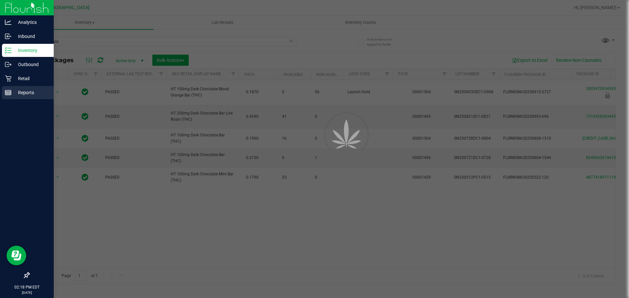
click at [23, 86] on div "Reports" at bounding box center [28, 92] width 52 height 13
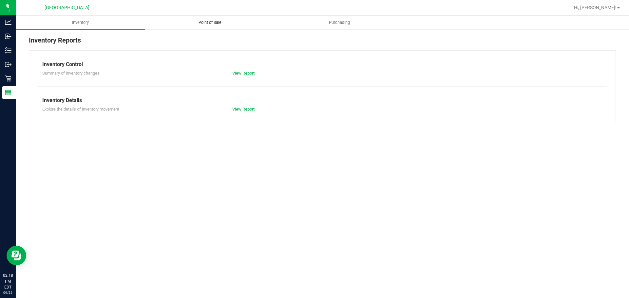
click at [234, 21] on uib-tab-heading "Point of Sale" at bounding box center [209, 22] width 129 height 13
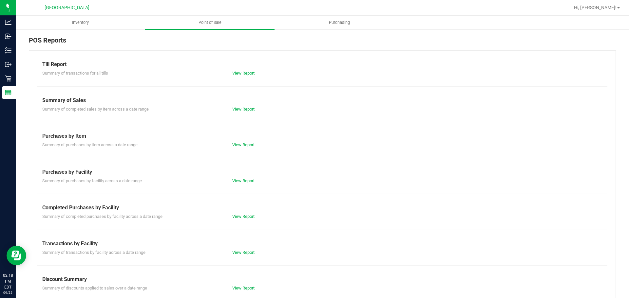
click at [230, 214] on div "View Report" at bounding box center [274, 217] width 95 height 7
click at [246, 219] on link "View Report" at bounding box center [243, 216] width 22 height 5
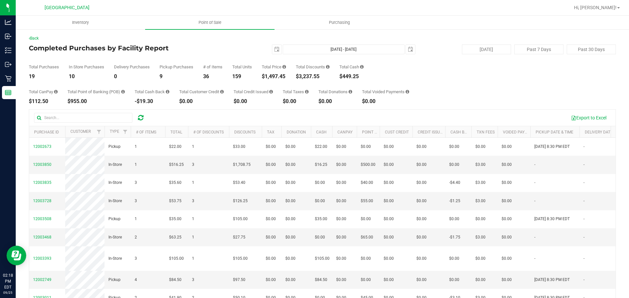
click at [264, 67] on div "Total Price" at bounding box center [274, 67] width 24 height 4
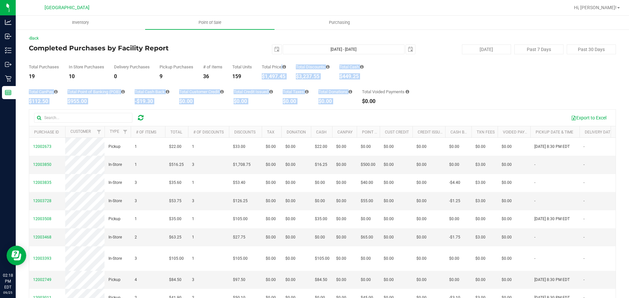
drag, startPoint x: 264, startPoint y: 67, endPoint x: 344, endPoint y: 103, distance: 88.4
click at [344, 103] on div "Back Completed Purchases by Facility Report [DATE] [DATE] - [DATE] [DATE] [DATE…" at bounding box center [322, 188] width 587 height 307
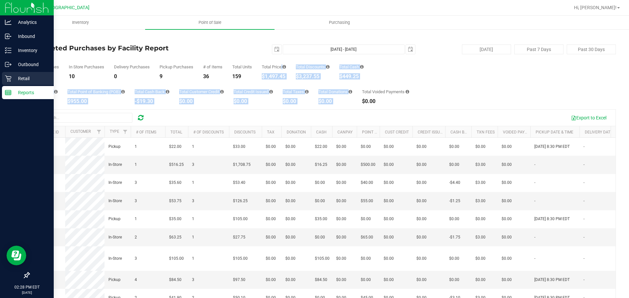
click at [13, 78] on p "Retail" at bounding box center [30, 79] width 39 height 8
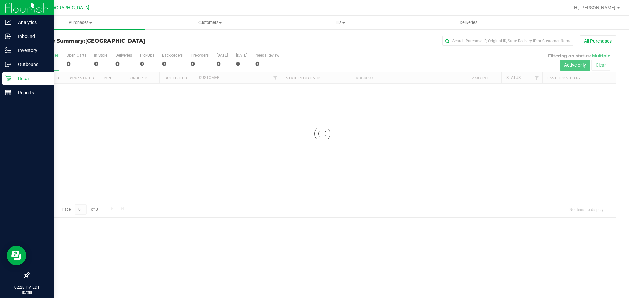
click at [158, 39] on h3 "Purchase Summary: [GEOGRAPHIC_DATA]" at bounding box center [127, 41] width 196 height 6
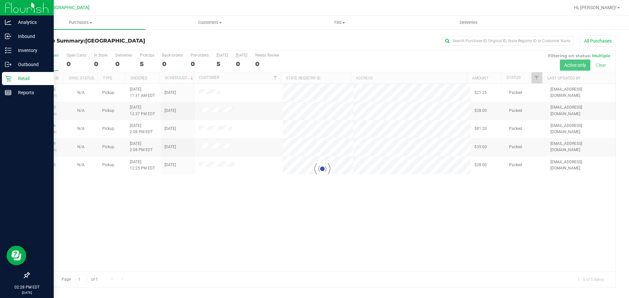
click at [380, 189] on div at bounding box center [322, 168] width 586 height 237
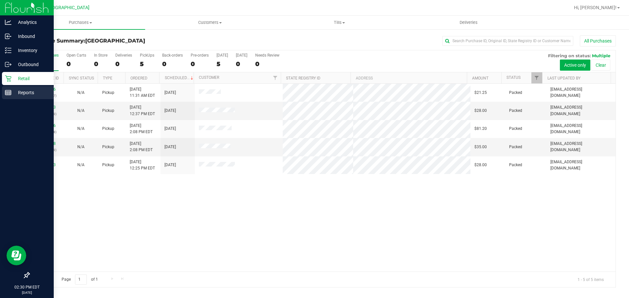
click at [10, 91] on icon at bounding box center [8, 92] width 7 height 7
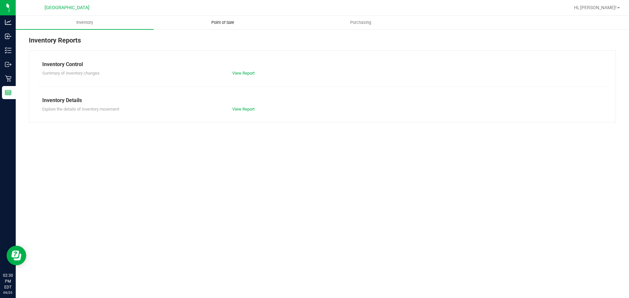
click at [192, 27] on uib-tab-heading "Point of Sale" at bounding box center [222, 22] width 137 height 13
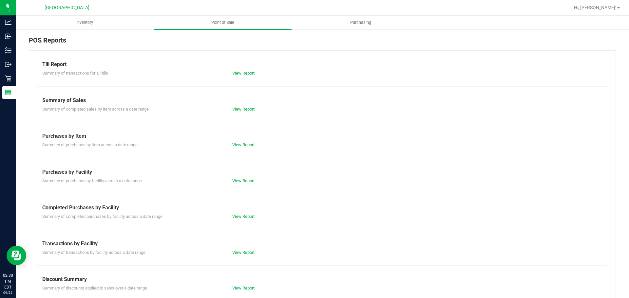
click at [245, 214] on div "View Report" at bounding box center [274, 217] width 95 height 7
click at [245, 215] on link "View Report" at bounding box center [243, 216] width 22 height 5
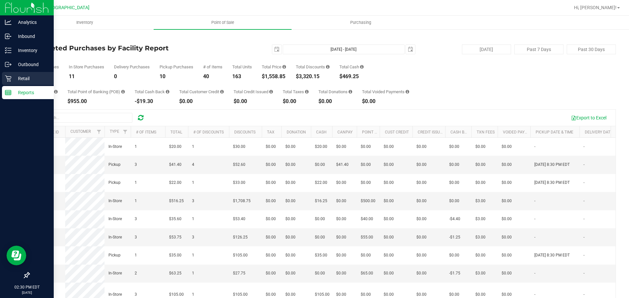
click at [26, 81] on p "Retail" at bounding box center [30, 79] width 39 height 8
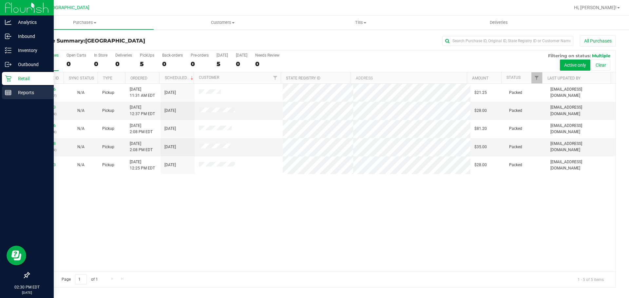
click at [13, 94] on p "Reports" at bounding box center [30, 93] width 39 height 8
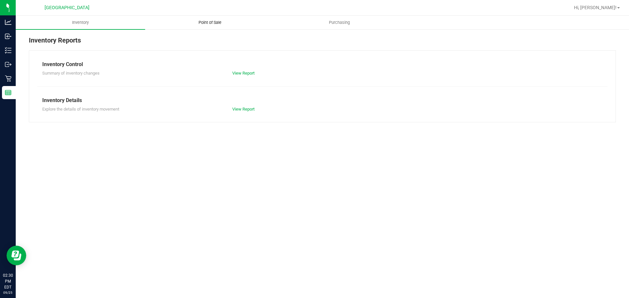
click at [207, 27] on uib-tab-heading "Point of Sale" at bounding box center [209, 22] width 129 height 13
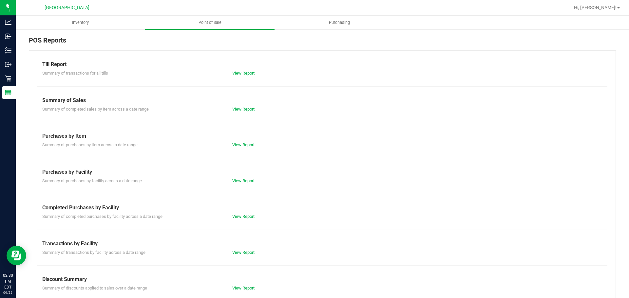
click at [255, 220] on div "View Report" at bounding box center [274, 217] width 95 height 7
click at [239, 212] on div "Summary of completed purchases by facility across a date range View Report" at bounding box center [322, 216] width 570 height 8
click at [239, 217] on link "View Report" at bounding box center [243, 216] width 22 height 5
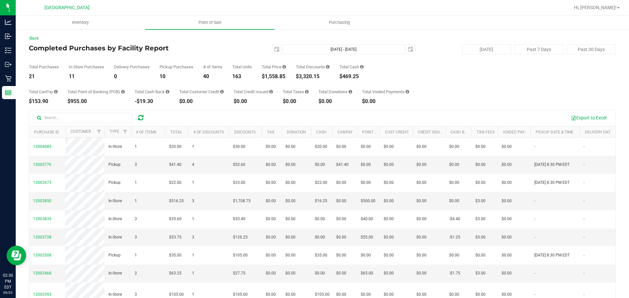
drag, startPoint x: 215, startPoint y: 77, endPoint x: 279, endPoint y: 76, distance: 64.2
click at [279, 76] on div "Total Purchases 21 In Store Purchases 11 Delivery Purchases 0 Pickup Purchases …" at bounding box center [322, 66] width 587 height 25
